Goal: Find specific page/section: Find specific page/section

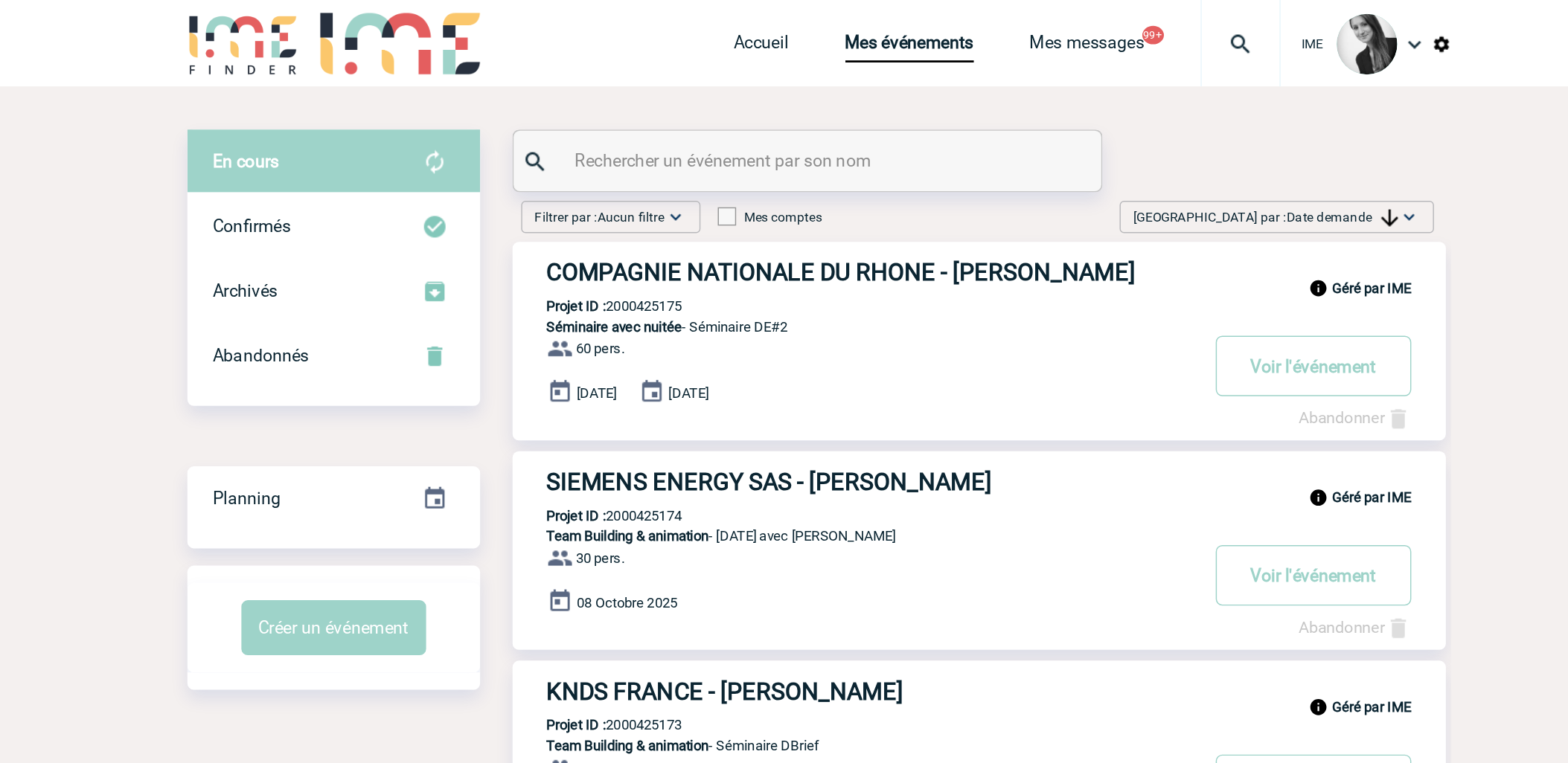
click at [1131, 143] on div "[GEOGRAPHIC_DATA] par : Date demande Aucun tri Date d'événement Date d'événemen…" at bounding box center [1099, 150] width 216 height 23
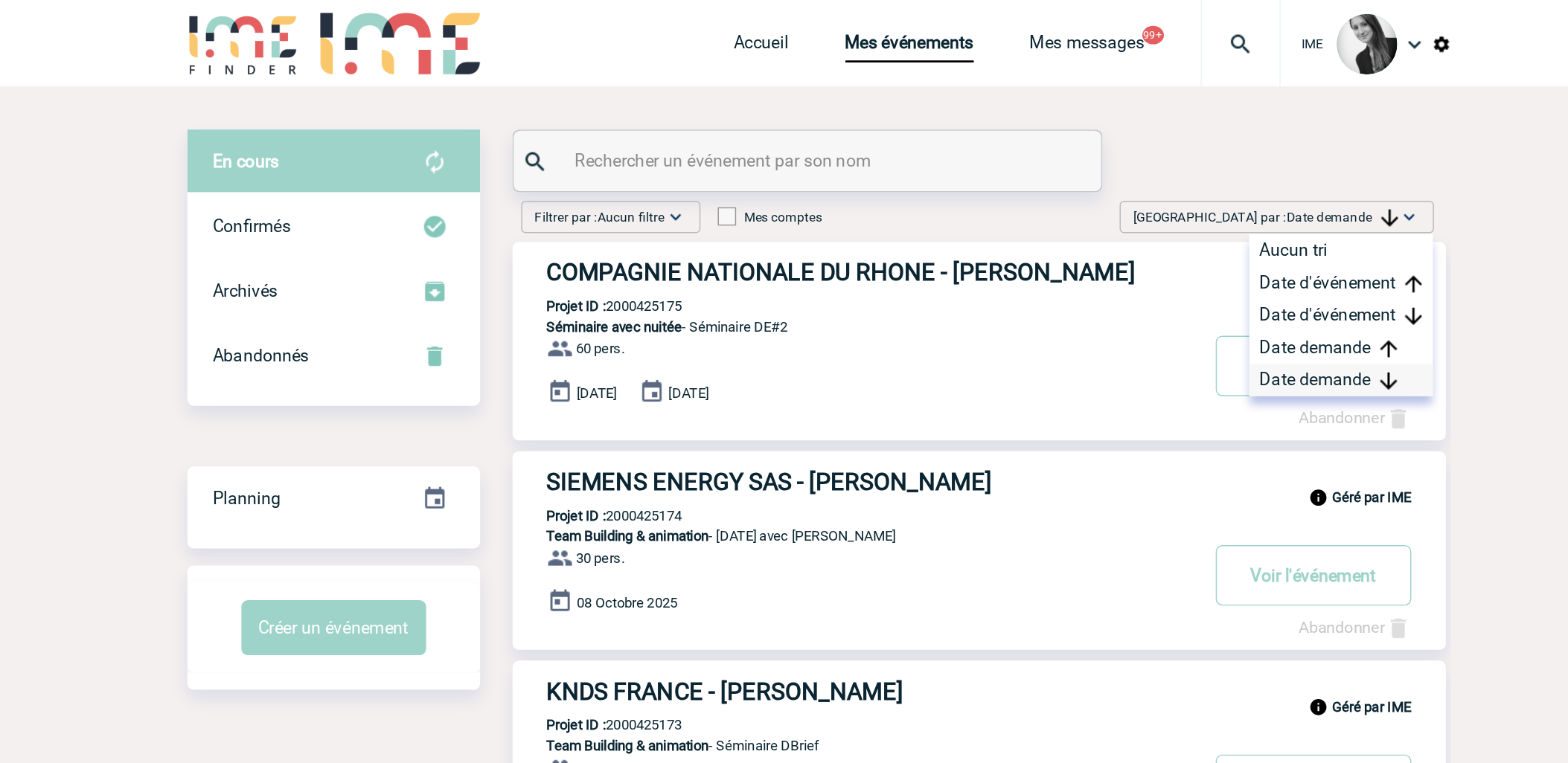
click at [1126, 261] on div "Date demande" at bounding box center [1143, 262] width 127 height 23
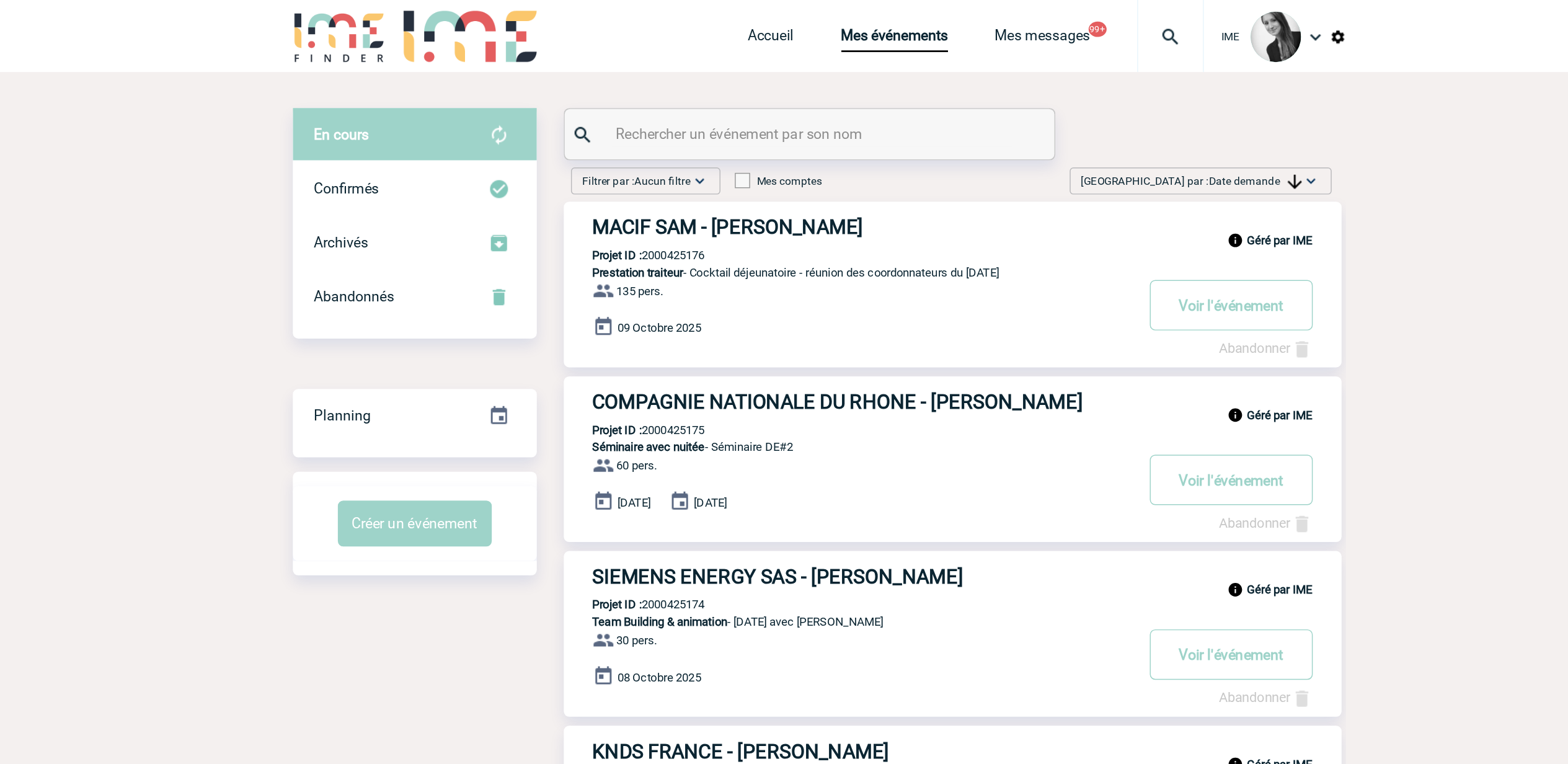
click at [1079, 119] on span "[GEOGRAPHIC_DATA] par : Date demande" at bounding box center [1041, 124] width 152 height 12
click at [1068, 223] on div "Date demande" at bounding box center [1084, 219] width 106 height 19
click at [1098, 125] on span "Date demande" at bounding box center [1085, 125] width 64 height 9
click at [1082, 219] on div "Date demande" at bounding box center [1084, 219] width 106 height 19
click at [1119, 123] on img at bounding box center [1122, 124] width 12 height 12
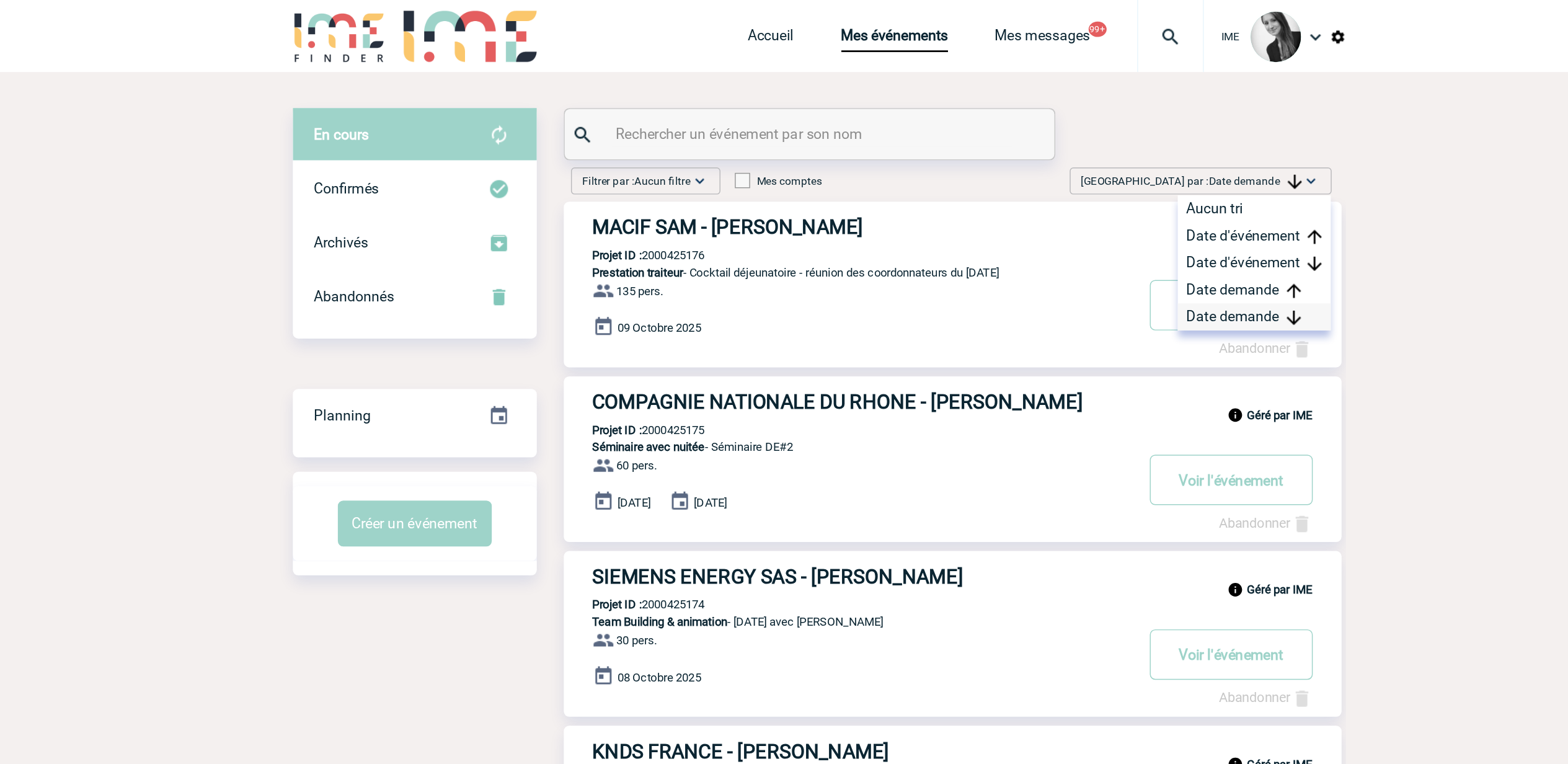
click at [1088, 217] on div "Date demande" at bounding box center [1084, 219] width 106 height 19
click at [1128, 131] on div "[GEOGRAPHIC_DATA] par : Date demande Aucun tri Date d'événement Date d'événemen…" at bounding box center [1047, 125] width 180 height 19
click at [1119, 219] on div "Date demande" at bounding box center [1084, 219] width 106 height 19
click at [1095, 125] on span "Date demande" at bounding box center [1085, 125] width 64 height 9
click at [1068, 217] on div "Date demande" at bounding box center [1084, 219] width 106 height 19
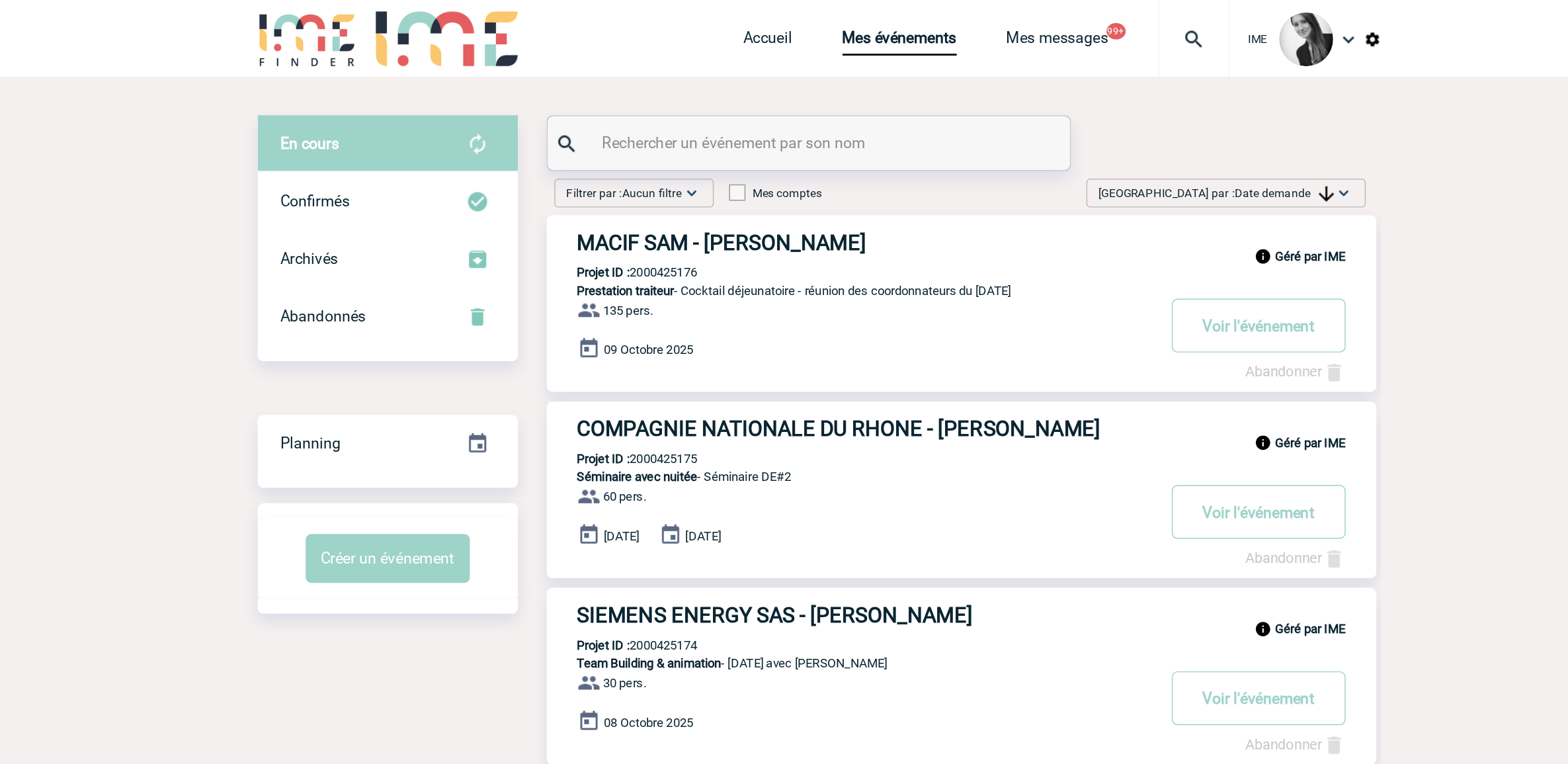
click at [1094, 129] on span "Date demande" at bounding box center [1104, 133] width 68 height 9
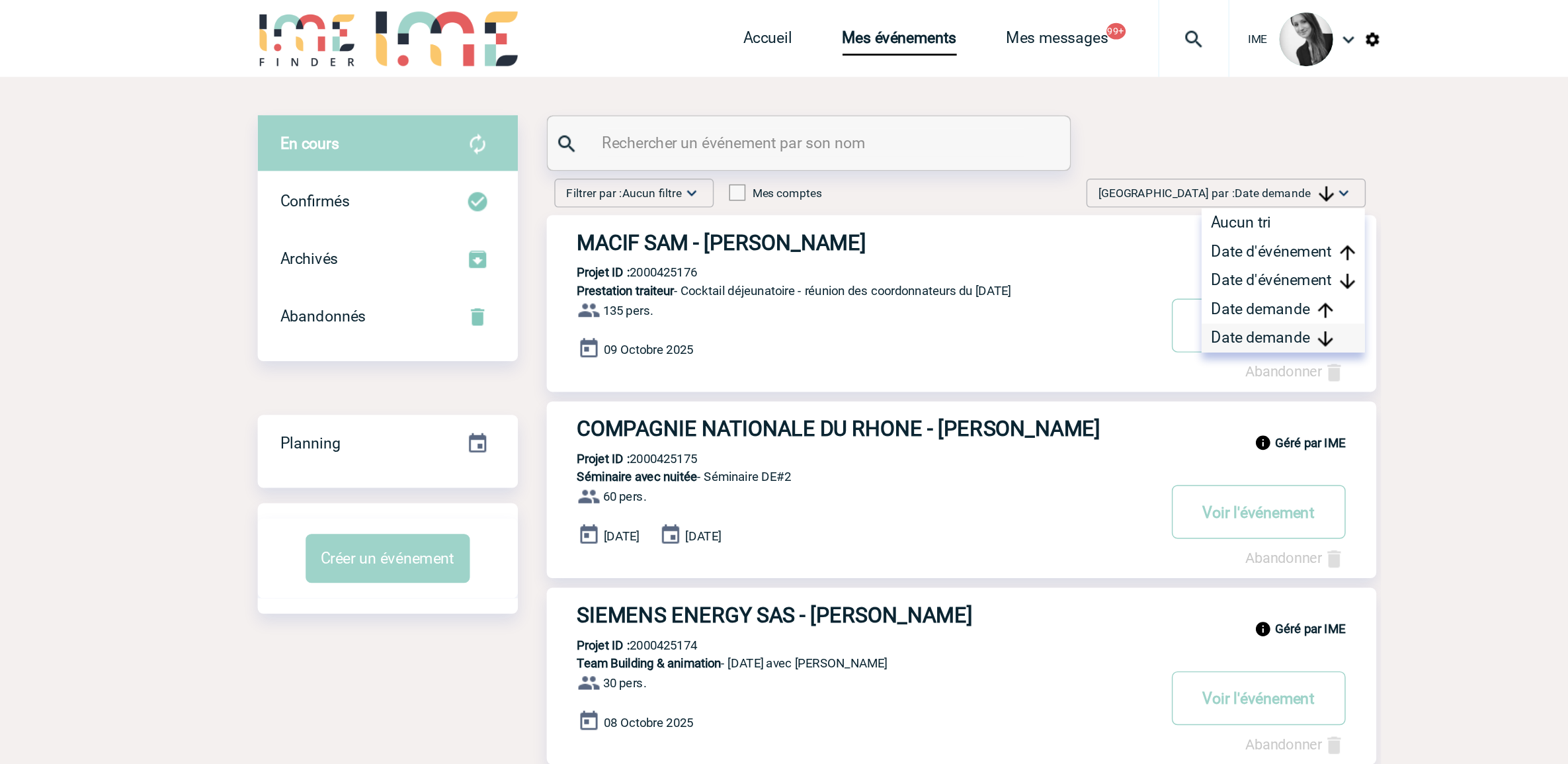
click at [1070, 233] on div "Date demande" at bounding box center [1104, 233] width 113 height 20
